Goal: Entertainment & Leisure: Consume media (video, audio)

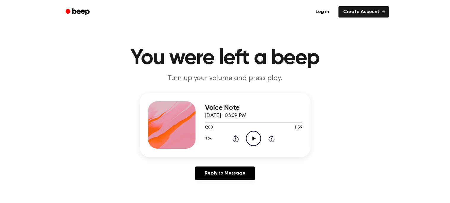
click at [252, 137] on icon "Play Audio" at bounding box center [253, 138] width 15 height 15
click at [237, 138] on icon "Rewind 5 seconds" at bounding box center [235, 139] width 7 height 8
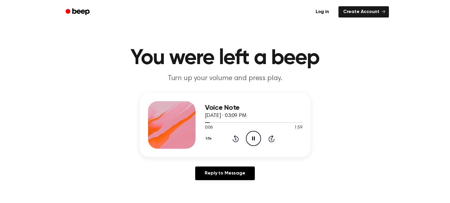
click at [237, 138] on icon "Rewind 5 seconds" at bounding box center [235, 139] width 7 height 8
click at [253, 138] on icon at bounding box center [253, 138] width 3 height 4
click at [233, 137] on icon "Rewind 5 seconds" at bounding box center [235, 139] width 7 height 8
click at [235, 137] on icon at bounding box center [235, 138] width 6 height 7
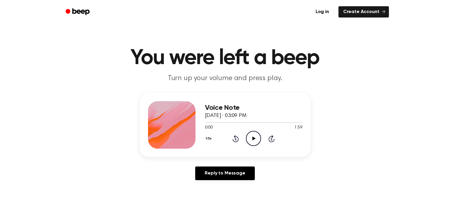
click at [250, 137] on icon "Play Audio" at bounding box center [253, 138] width 15 height 15
click at [255, 135] on icon "Play Audio" at bounding box center [253, 138] width 15 height 15
